Goal: Check status: Check status

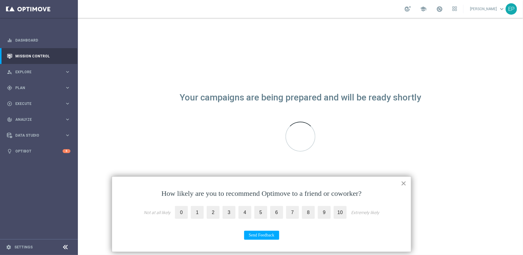
click at [403, 182] on button "×" at bounding box center [404, 184] width 6 height 10
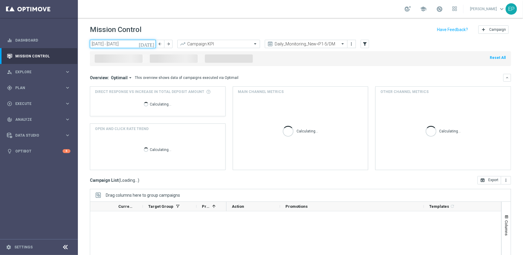
click at [122, 44] on input "[DATE] - [DATE]" at bounding box center [123, 44] width 66 height 8
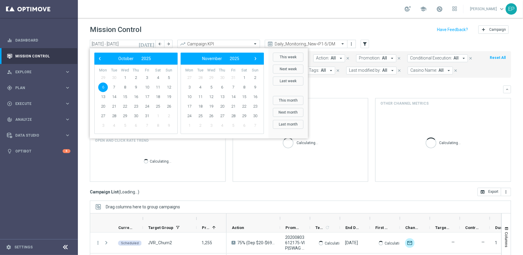
click at [101, 88] on span "6" at bounding box center [103, 88] width 10 height 10
click at [66, 246] on icon at bounding box center [65, 247] width 7 height 7
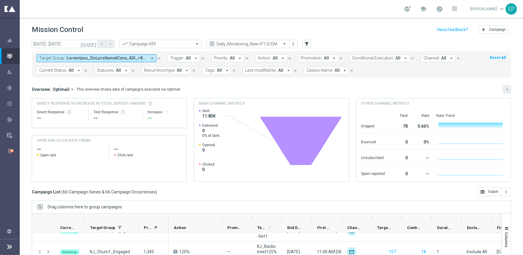
click at [505, 88] on icon "keyboard_arrow_down" at bounding box center [507, 89] width 4 height 4
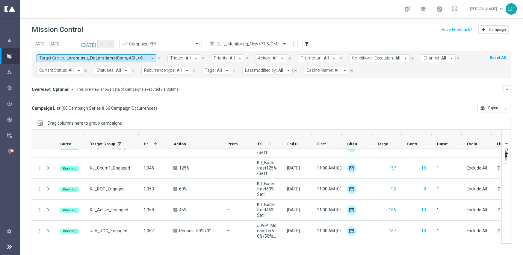
click at [255, 43] on input "text" at bounding box center [242, 44] width 64 height 5
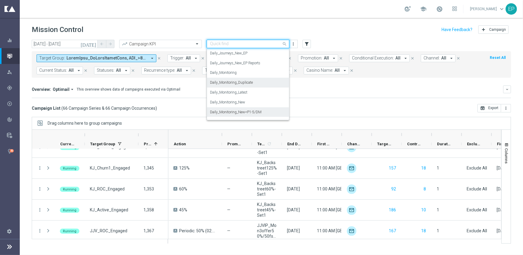
scroll to position [157, 0]
click at [263, 75] on div "Daily_Journeys_New" at bounding box center [248, 73] width 76 height 10
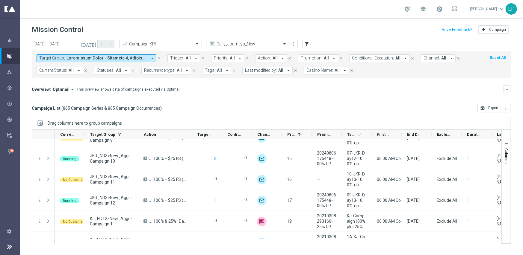
click at [57, 70] on span "Current Status:" at bounding box center [53, 70] width 28 height 5
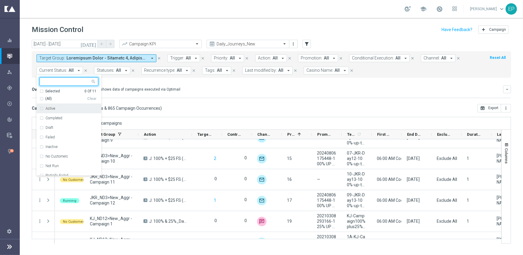
click at [47, 100] on span "(All)" at bounding box center [48, 98] width 7 height 5
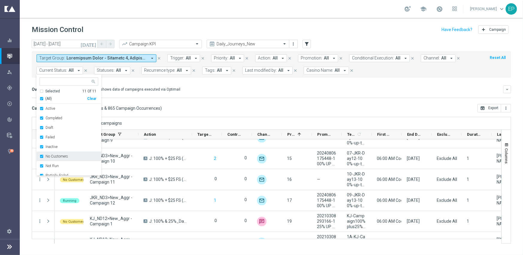
click at [56, 158] on label "No Customers" at bounding box center [57, 157] width 22 height 4
click at [56, 162] on div "Running" at bounding box center [69, 165] width 59 height 10
click at [210, 102] on mini-dashboard "Overview: Optimail arrow_drop_down This overview shows data of campaigns execut…" at bounding box center [271, 91] width 479 height 26
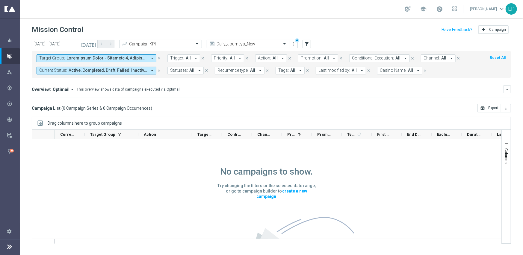
scroll to position [0, 0]
click at [251, 44] on input "text" at bounding box center [242, 44] width 64 height 5
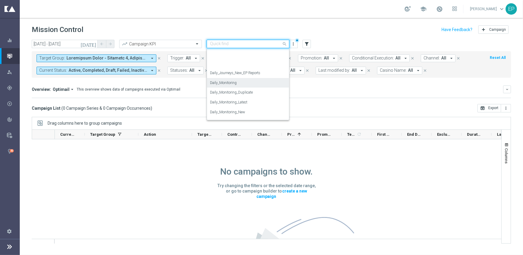
scroll to position [237, 0]
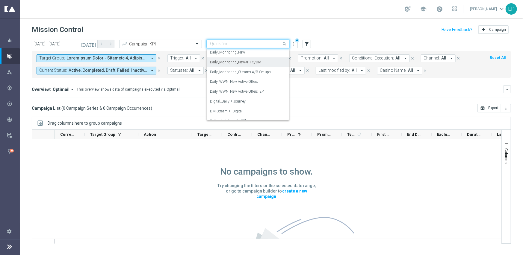
click at [251, 61] on label "Daily_Monitoring_New<P1-5/DM" at bounding box center [236, 62] width 52 height 5
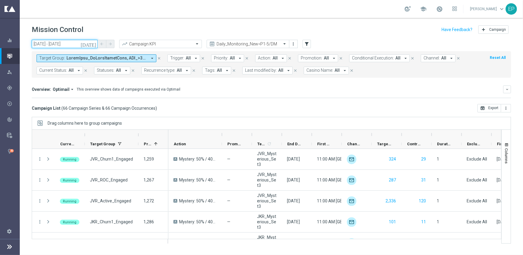
click at [45, 44] on input "[DATE] - [DATE]" at bounding box center [65, 44] width 66 height 8
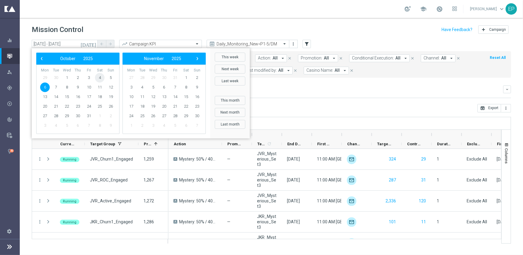
click at [101, 78] on span "4" at bounding box center [100, 78] width 10 height 10
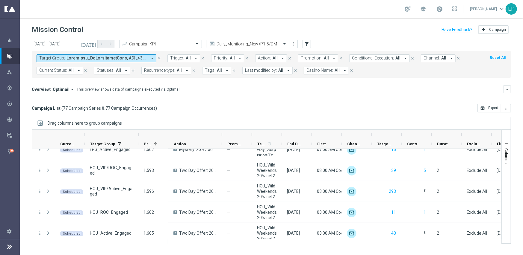
scroll to position [1084, 0]
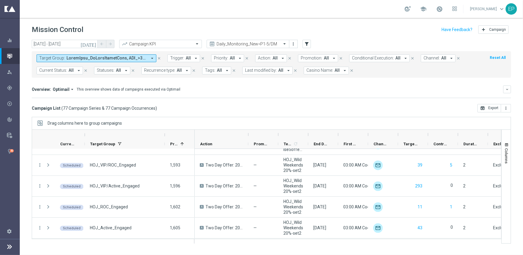
drag, startPoint x: 137, startPoint y: 134, endPoint x: 164, endPoint y: 132, distance: 26.4
click at [164, 132] on div at bounding box center [165, 135] width 2 height 10
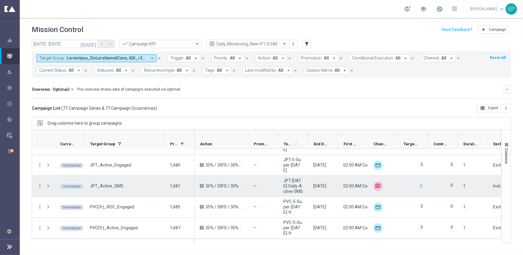
scroll to position [1524, 0]
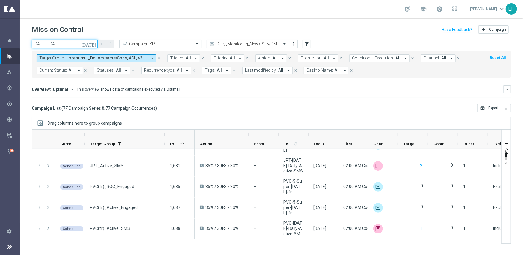
click at [73, 45] on input "[DATE] - [DATE]" at bounding box center [65, 44] width 66 height 8
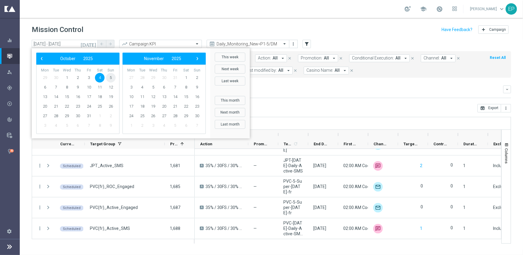
click at [109, 76] on span "5" at bounding box center [111, 78] width 10 height 10
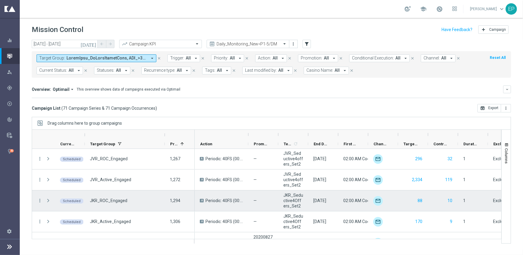
scroll to position [0, 0]
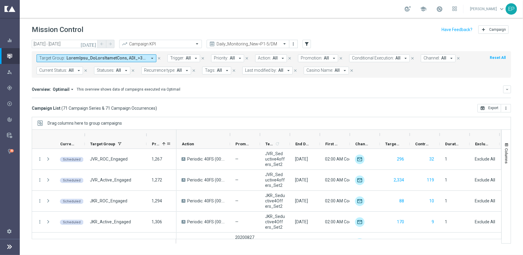
drag, startPoint x: 165, startPoint y: 135, endPoint x: 147, endPoint y: 142, distance: 19.3
click at [147, 142] on div at bounding box center [104, 139] width 144 height 19
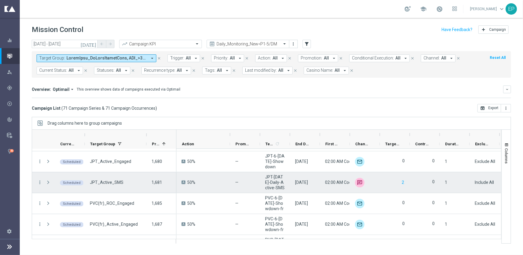
scroll to position [1398, 0]
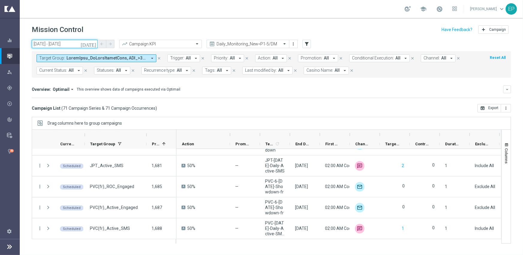
click at [60, 45] on input "[DATE] - [DATE]" at bounding box center [65, 44] width 66 height 8
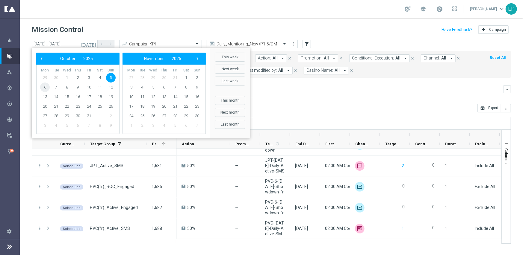
click at [45, 88] on span "6" at bounding box center [45, 88] width 10 height 10
type input "[DATE] - [DATE]"
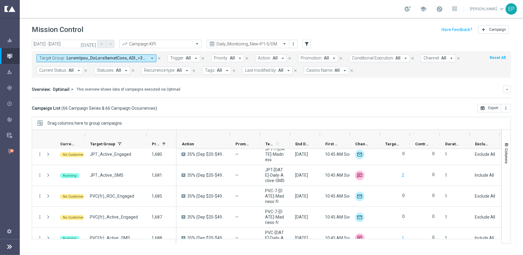
scroll to position [1293, 0]
